Goal: Find specific page/section

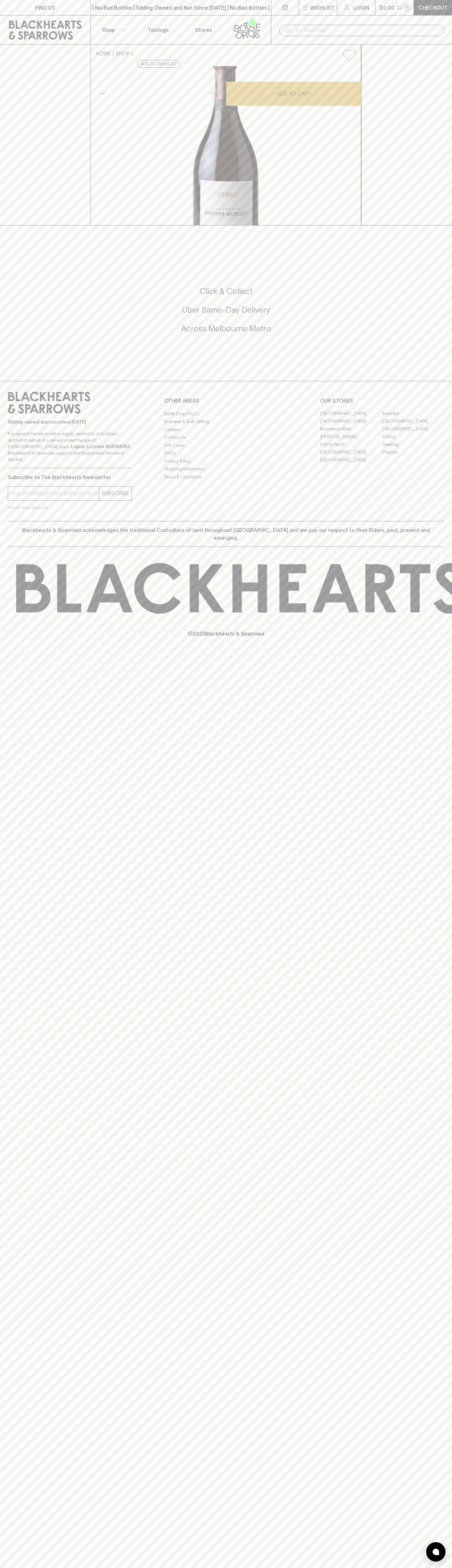
click at [351, 441] on link "[PERSON_NAME]" at bounding box center [351, 436] width 62 height 8
click at [104, 22] on button "Shop" at bounding box center [113, 29] width 45 height 29
click at [426, 648] on div at bounding box center [226, 784] width 452 height 1568
click at [73, 1567] on html "FIND US | No Bad Bottles | Sibling Owned and Run Since [DATE] | No Bad Bottles …" at bounding box center [226, 784] width 452 height 1568
click at [2, 1193] on div at bounding box center [226, 784] width 452 height 1568
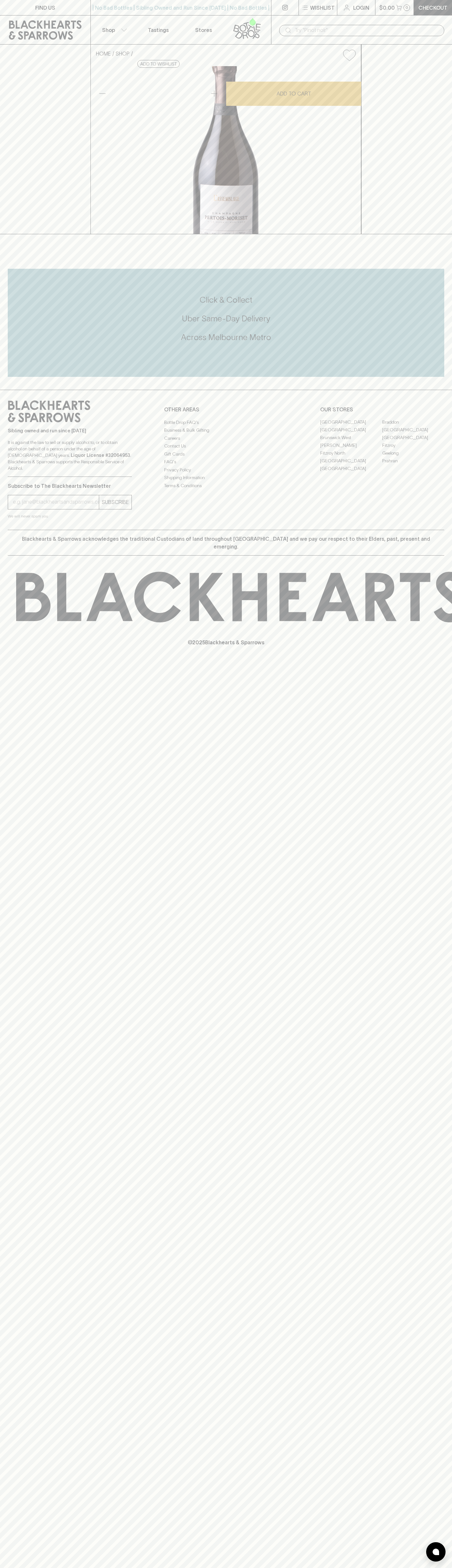
click at [351, 449] on link "[PERSON_NAME]" at bounding box center [351, 446] width 62 height 8
